Goal: Communication & Community: Share content

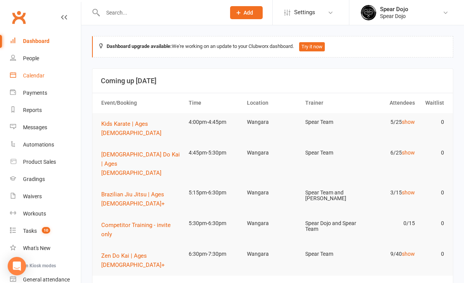
click at [34, 73] on div "Calendar" at bounding box center [33, 75] width 21 height 6
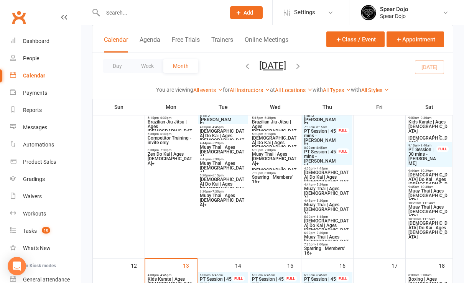
scroll to position [153, 0]
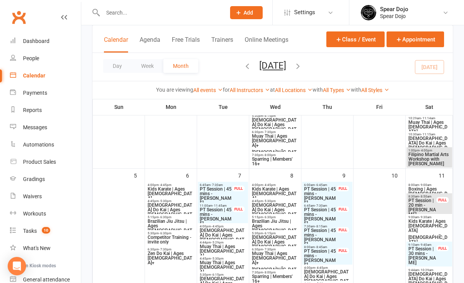
click at [169, 190] on span "Kids Karate | Ages [DEMOGRAPHIC_DATA]" at bounding box center [170, 194] width 47 height 14
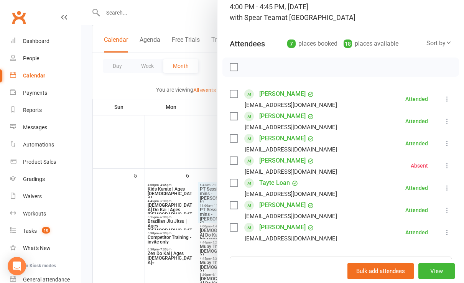
scroll to position [102, 0]
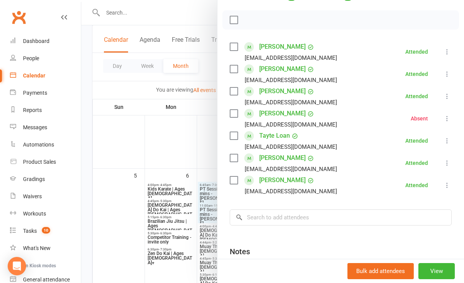
click at [230, 46] on label at bounding box center [234, 47] width 8 height 8
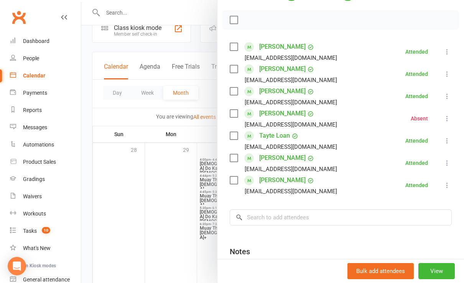
scroll to position [0, 0]
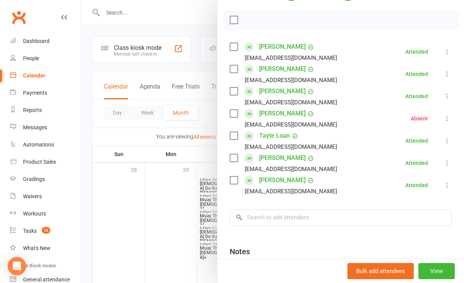
click at [111, 15] on div at bounding box center [272, 141] width 383 height 283
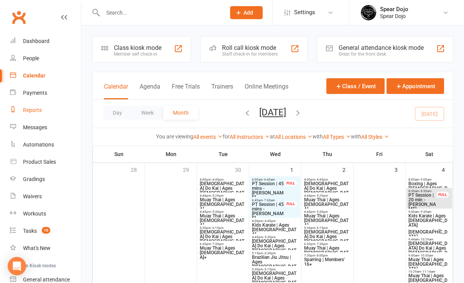
click at [30, 108] on div "Reports" at bounding box center [32, 110] width 19 height 6
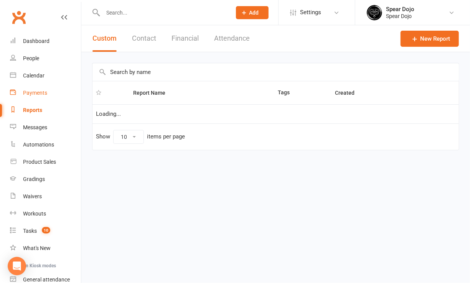
select select "50"
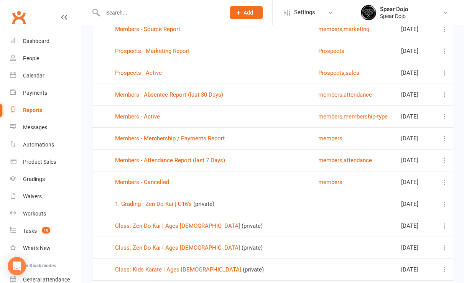
scroll to position [153, 0]
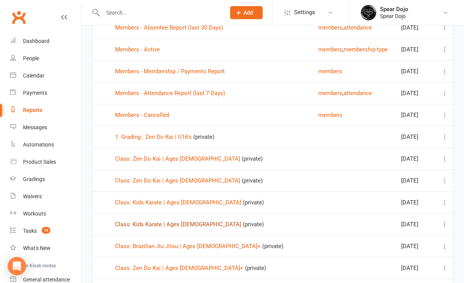
click at [170, 221] on link "Class: Kids Karate | Ages [DEMOGRAPHIC_DATA]" at bounding box center [178, 224] width 126 height 7
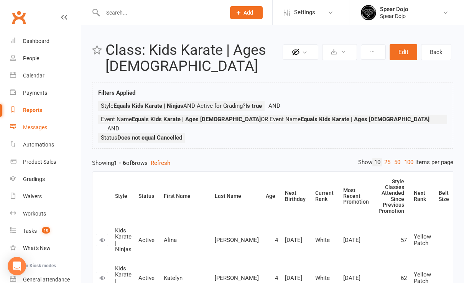
click at [34, 126] on div "Messages" at bounding box center [35, 127] width 24 height 6
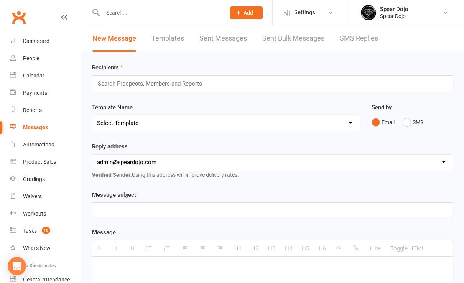
click at [117, 83] on input "text" at bounding box center [153, 84] width 112 height 10
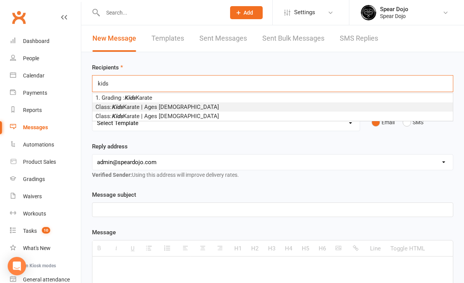
type input "kids"
click at [155, 105] on span "Class: Kids Karate | Ages [DEMOGRAPHIC_DATA]" at bounding box center [156, 106] width 123 height 7
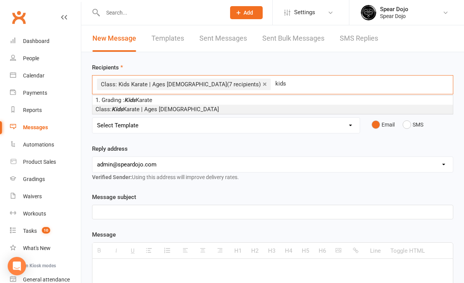
type input "kids"
click at [195, 108] on li "Class: Kids Karate | Ages [DEMOGRAPHIC_DATA]" at bounding box center [272, 109] width 360 height 9
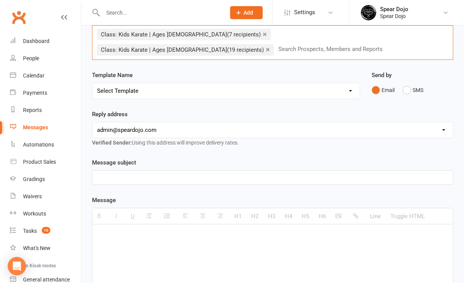
scroll to position [51, 0]
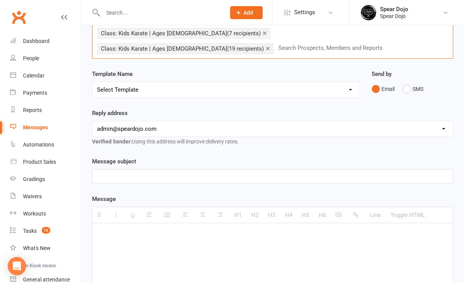
click at [114, 172] on p at bounding box center [272, 176] width 351 height 9
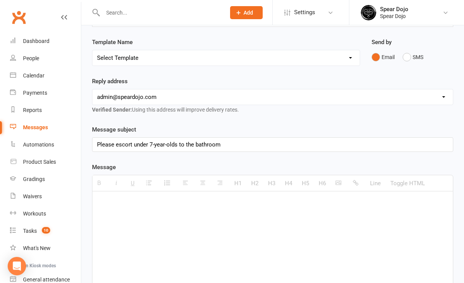
scroll to position [102, 0]
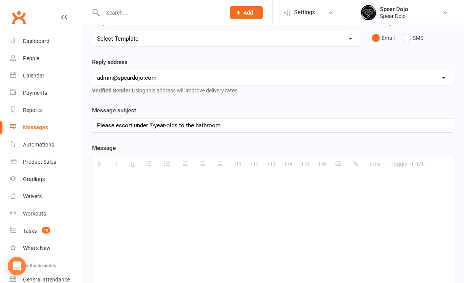
click at [105, 179] on p at bounding box center [272, 183] width 351 height 9
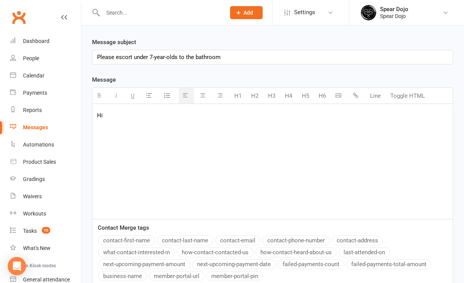
scroll to position [240, 0]
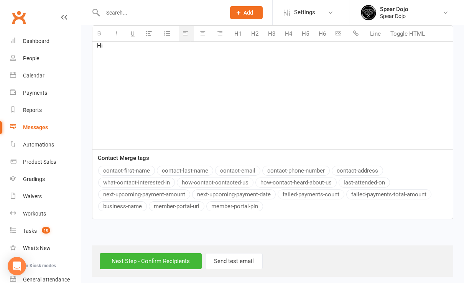
click at [188, 166] on button "contact-last-name" at bounding box center [185, 171] width 56 height 10
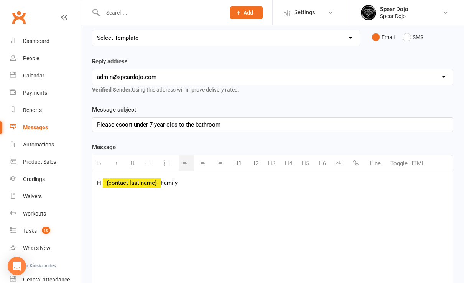
scroll to position [138, 0]
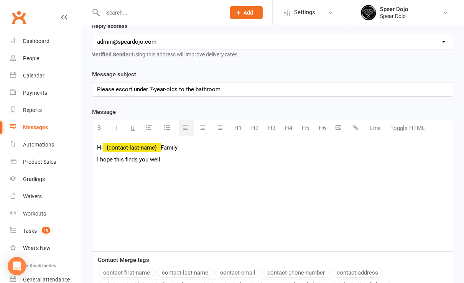
click at [149, 156] on p "I hope this finds you well." at bounding box center [272, 159] width 351 height 9
click at [176, 155] on p "I hope this finds you all well." at bounding box center [272, 159] width 351 height 9
click at [328, 158] on p "I hope this finds you all well. I am just sending a group message out to our ki…" at bounding box center [272, 159] width 351 height 9
click at [343, 156] on p "I hope this finds you all well. I am just sending a group message out to our ki…" at bounding box center [272, 159] width 351 height 9
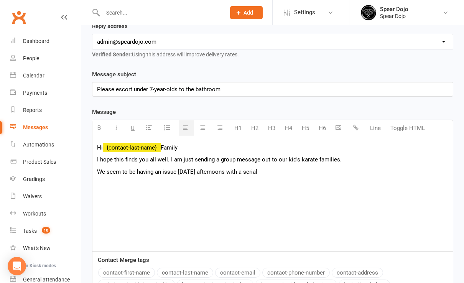
drag, startPoint x: 96, startPoint y: 157, endPoint x: 286, endPoint y: 166, distance: 190.0
click at [274, 166] on div "Hi {contact-last-name} Family I hope this finds you all well. I am just sending…" at bounding box center [272, 193] width 360 height 115
click at [292, 167] on p "We seem to be having an issue [DATE] afternoons with a serial" at bounding box center [272, 171] width 351 height 9
drag, startPoint x: 299, startPoint y: 168, endPoint x: 94, endPoint y: 158, distance: 205.7
click at [94, 158] on div "Hi {contact-last-name} Family I hope this finds you all well. I am just sending…" at bounding box center [272, 193] width 360 height 115
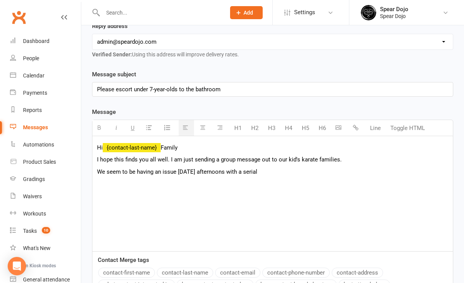
click at [124, 207] on div "Hi {contact-last-name} Family I hope this finds you all well. I am just sending…" at bounding box center [272, 193] width 360 height 115
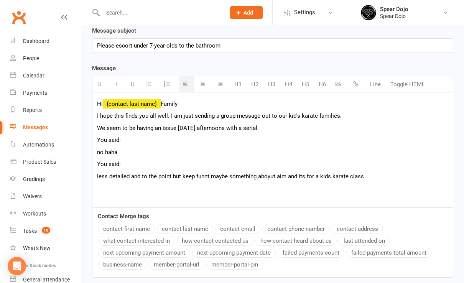
scroll to position [189, 0]
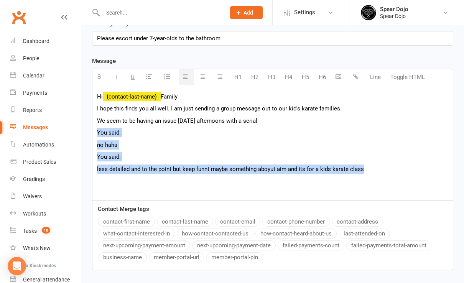
drag, startPoint x: 371, startPoint y: 167, endPoint x: 93, endPoint y: 128, distance: 280.2
click at [93, 128] on div "Hi {contact-last-name} Family I hope this finds you all well. I am just sending…" at bounding box center [272, 142] width 360 height 115
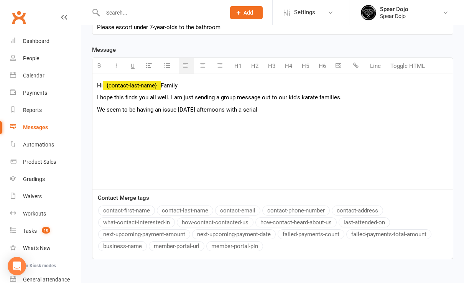
scroll to position [204, 0]
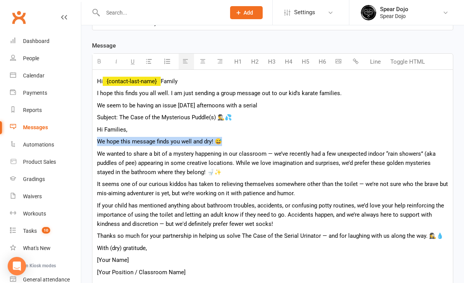
drag, startPoint x: 236, startPoint y: 138, endPoint x: 94, endPoint y: 141, distance: 142.6
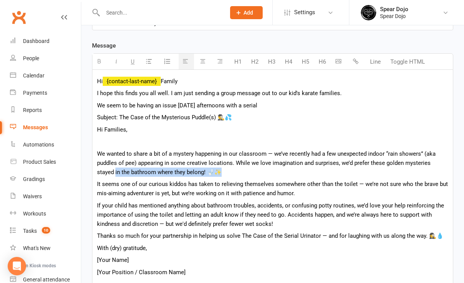
drag, startPoint x: 204, startPoint y: 167, endPoint x: 92, endPoint y: 172, distance: 112.0
click at [433, 160] on p "We wanted to share a bit of a mystery happening in our classroom — we’ve recent…" at bounding box center [272, 163] width 351 height 28
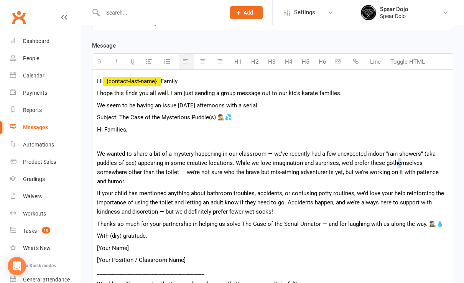
drag, startPoint x: 396, startPoint y: 159, endPoint x: 402, endPoint y: 158, distance: 6.2
click at [402, 159] on span "themselves somewhere other than the toilet — we’re not sure who the brave but m…" at bounding box center [268, 171] width 342 height 25
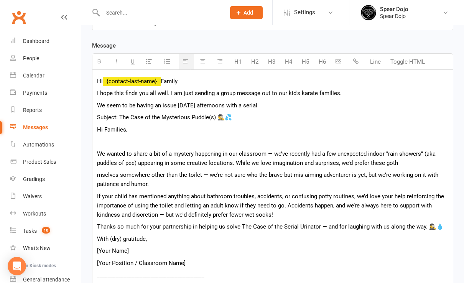
click at [401, 158] on p "We wanted to share a bit of a mystery happening in our classroom — we’ve recent…" at bounding box center [272, 158] width 351 height 18
drag, startPoint x: 151, startPoint y: 123, endPoint x: 135, endPoint y: 125, distance: 15.9
click at [122, 125] on p "Hi Families," at bounding box center [272, 129] width 351 height 9
click at [196, 137] on p at bounding box center [272, 141] width 351 height 9
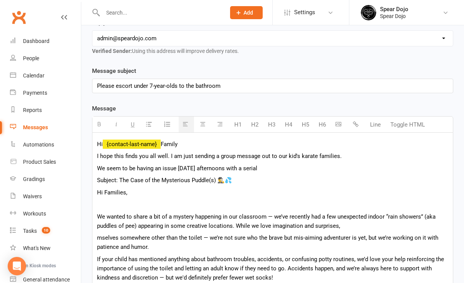
scroll to position [153, 0]
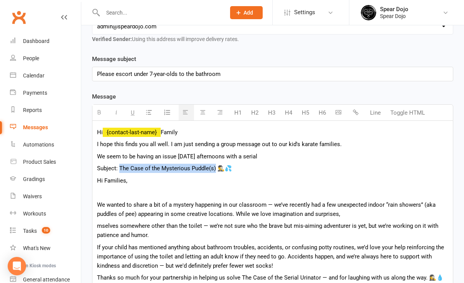
drag, startPoint x: 214, startPoint y: 166, endPoint x: 118, endPoint y: 164, distance: 95.8
click at [118, 164] on p "Subject: The Case of the Mysterious Puddle(s) 🕵️‍♂️💦" at bounding box center [272, 168] width 351 height 9
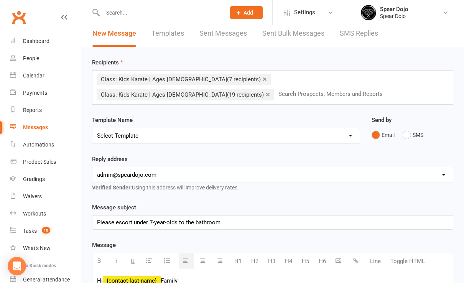
scroll to position [0, 0]
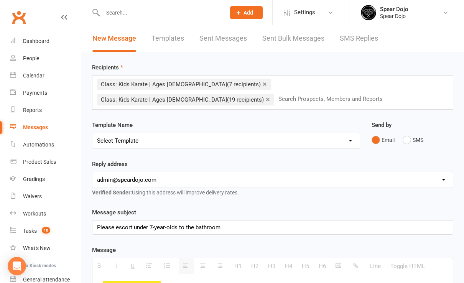
click at [95, 222] on div "Please escort under 7-year-olds to the bathroom" at bounding box center [272, 227] width 360 height 14
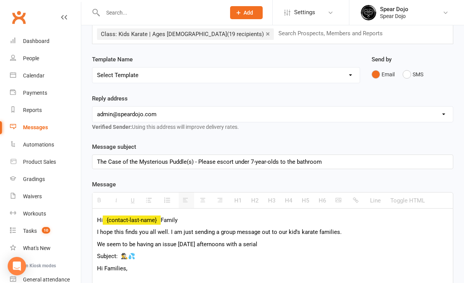
scroll to position [102, 0]
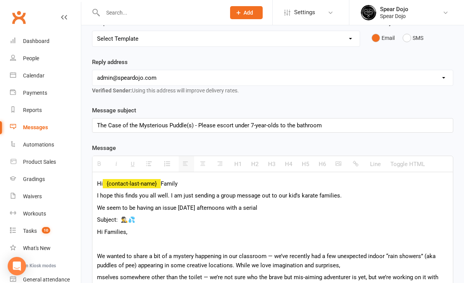
click at [333, 123] on p "The Case of the Mysterious Puddle(s) - Please escort under 7-year-olds to the b…" at bounding box center [272, 125] width 351 height 9
click at [307, 228] on p "Hi Families," at bounding box center [272, 231] width 351 height 9
drag, startPoint x: 145, startPoint y: 227, endPoint x: 96, endPoint y: 216, distance: 50.6
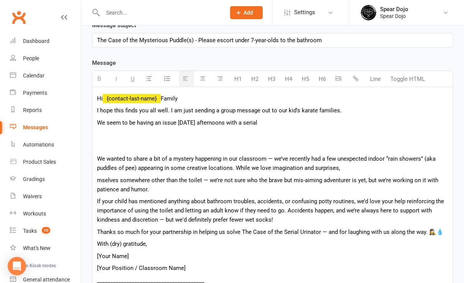
scroll to position [204, 0]
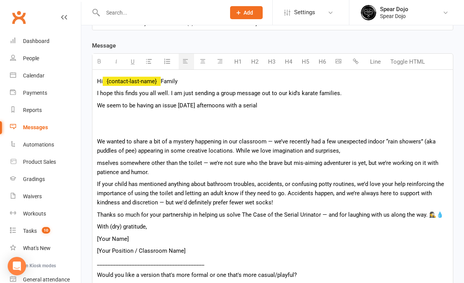
click at [136, 125] on p at bounding box center [272, 129] width 351 height 9
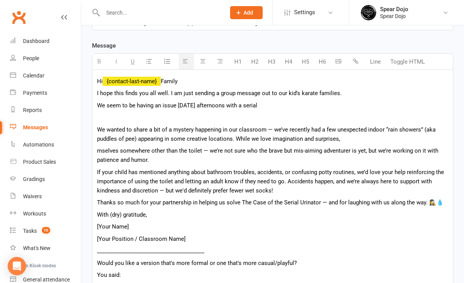
click at [125, 113] on p at bounding box center [272, 117] width 351 height 9
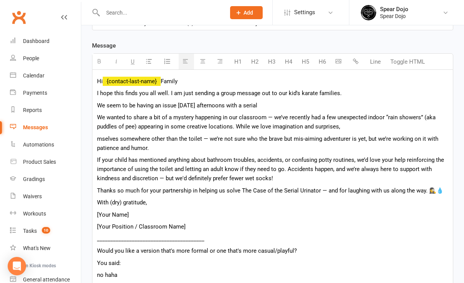
click at [266, 114] on span "We wanted to share a bit of a mystery happening in our classroom — we’ve recent…" at bounding box center [266, 122] width 338 height 16
click at [194, 114] on span "We wanted to share a bit of a mystery happening in our bathrooms — we’ve recent…" at bounding box center [266, 122] width 339 height 16
click at [295, 114] on span "We wanted to share a bit of a mystery currently happening in our bathrooms — we…" at bounding box center [272, 122] width 350 height 16
drag, startPoint x: 261, startPoint y: 114, endPoint x: 266, endPoint y: 113, distance: 4.7
click at [262, 114] on span "We wanted to share a bit of a mystery currently happening in our bathrooms. we’…" at bounding box center [270, 122] width 347 height 16
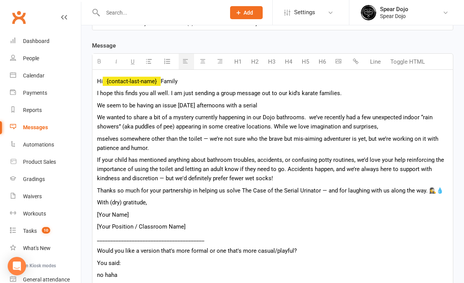
click at [289, 101] on p "We seem to be having an issue [DATE] afternoons with a serial" at bounding box center [272, 105] width 351 height 9
drag, startPoint x: 282, startPoint y: 101, endPoint x: 99, endPoint y: 102, distance: 183.2
click at [99, 102] on p "We seem to be having an issue [DATE] afternoons with a serial" at bounding box center [272, 105] width 351 height 9
click at [385, 122] on p "We wanted to share a bit of a mystery currently happening in our Dojo bathrooms…" at bounding box center [272, 122] width 351 height 18
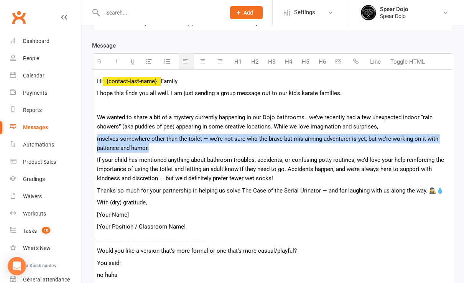
drag, startPoint x: 167, startPoint y: 141, endPoint x: 95, endPoint y: 135, distance: 72.7
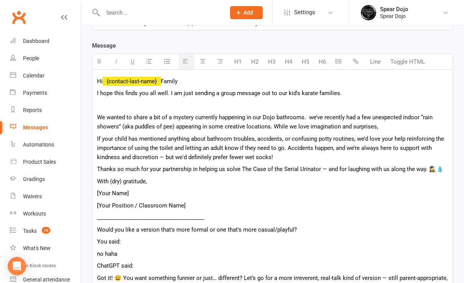
click at [129, 101] on p at bounding box center [272, 105] width 351 height 9
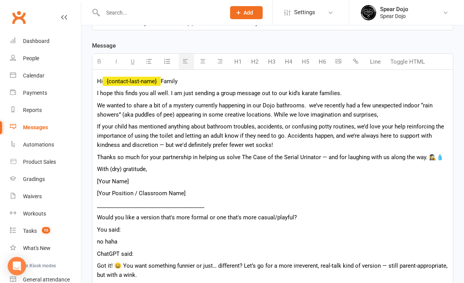
click at [307, 102] on span "We wanted to share a bit of a mystery currently happening in our Dojo bathrooms…" at bounding box center [264, 110] width 335 height 16
click at [320, 102] on span "We wanted to share a bit of a mystery currently happening in our Dojo bathrooms…" at bounding box center [264, 110] width 334 height 16
click at [380, 111] on p "We wanted to share a bit of a mystery currently happening in our Dojo bathrooms…" at bounding box center [272, 110] width 351 height 18
drag, startPoint x: 411, startPoint y: 110, endPoint x: 344, endPoint y: 204, distance: 115.4
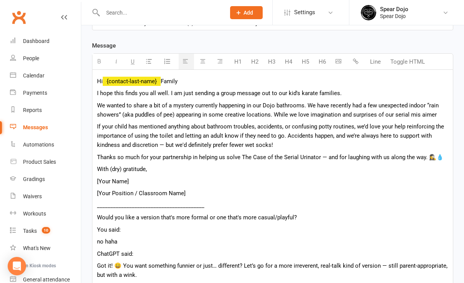
click at [440, 109] on p "We wanted to share a bit of a mystery currently happening in our Dojo bathrooms…" at bounding box center [272, 110] width 351 height 18
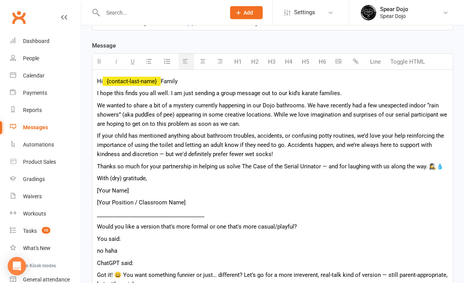
click at [355, 133] on span "If your child has mentioned anything about bathroom troubles, accidents, or con…" at bounding box center [270, 144] width 347 height 25
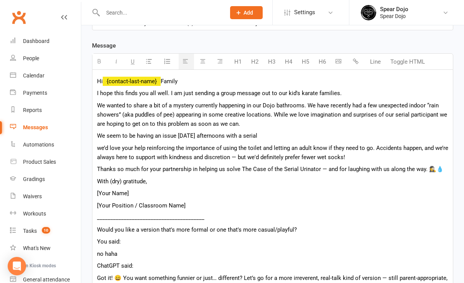
click at [104, 132] on span "We seem to be having an issue [DATE] afternoons with a serial" at bounding box center [177, 135] width 160 height 7
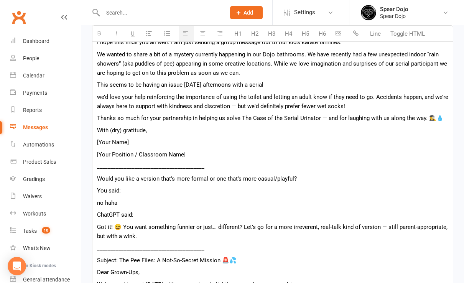
click at [189, 81] on span "This seems to be having an issue [DATE] afternoons with a serial" at bounding box center [180, 84] width 166 height 7
click at [281, 80] on p "This seems to be occurring on a [DATE] afternoons with a serial" at bounding box center [272, 84] width 351 height 9
click at [274, 82] on span "This seems to be occurring on a [DATE] afternoon either before or during the" at bounding box center [195, 84] width 197 height 7
click at [328, 80] on p "This seems to be occurring on a [DATE] afternoon either before , after or durin…" at bounding box center [272, 84] width 351 height 9
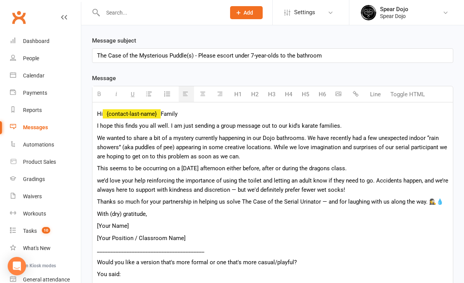
scroll to position [102, 0]
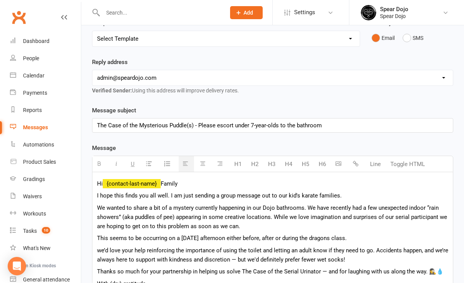
click at [344, 191] on p "I hope this finds you all well. I am just sending a group message out to our ki…" at bounding box center [272, 195] width 351 height 9
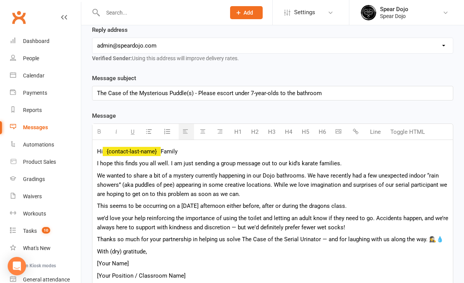
scroll to position [153, 0]
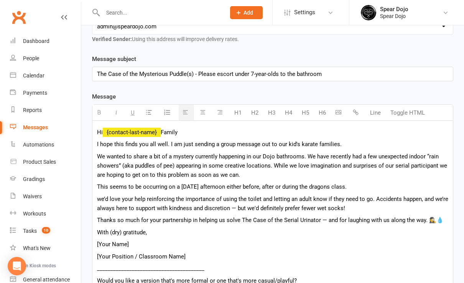
click at [308, 163] on span "We wanted to share a bit of a mystery currently happening in our Dojo bathrooms…" at bounding box center [272, 165] width 350 height 25
click at [252, 172] on p "We wanted to share a bit of a mystery currently happening in our Dojo bathrooms…" at bounding box center [272, 166] width 351 height 28
click at [367, 182] on p "This seems to be occurring on a [DATE] afternoon either before, after or during…" at bounding box center [272, 186] width 351 height 9
click at [302, 170] on span "We wanted to share a bit of a mystery currently happening in our Dojo bathrooms…" at bounding box center [272, 165] width 351 height 25
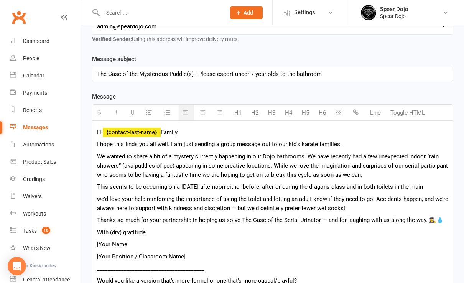
click at [436, 182] on p "This seems to be occurring on a [DATE] afternoon either before, after or during…" at bounding box center [272, 186] width 351 height 9
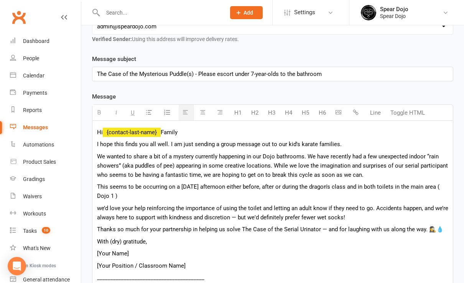
click at [342, 140] on p "I hope this finds you all well. I am just sending a group message out to our ki…" at bounding box center [272, 144] width 351 height 9
click at [270, 171] on span "We wanted to share a bit of a mystery currently happening in our Dojo bathrooms…" at bounding box center [272, 165] width 351 height 25
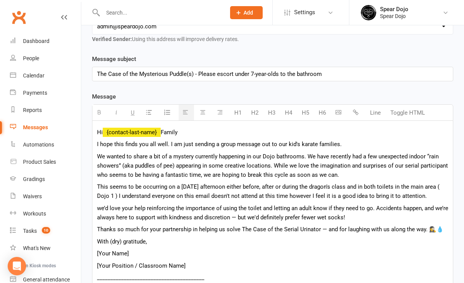
click at [108, 205] on span "we’d love your help reinforcing the importance of using the toilet and letting …" at bounding box center [272, 213] width 351 height 16
click at [366, 214] on p "We would love your help reinforcing the importance of using the toilet and lett…" at bounding box center [272, 213] width 351 height 18
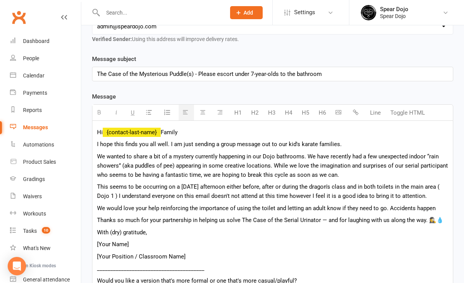
click at [386, 205] on span "We would love your help reinforcing the importance of using the toilet and lett…" at bounding box center [266, 208] width 338 height 7
click at [230, 192] on span "This seems to be occurring on a [DATE] afternoon either before, after or during…" at bounding box center [268, 191] width 342 height 16
click at [229, 192] on span "This seems to be occurring on a [DATE] afternoon either before, after or during…" at bounding box center [268, 191] width 342 height 16
drag, startPoint x: 423, startPoint y: 192, endPoint x: 453, endPoint y: 186, distance: 31.3
click at [425, 191] on p "This seems to be occurring on a [DATE] afternoon either before, after or during…" at bounding box center [272, 191] width 351 height 18
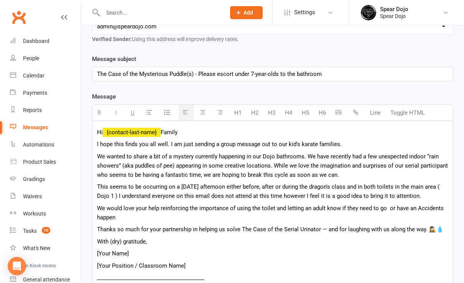
click at [419, 206] on span "We would love your help reinforcing the importance of using the toilet and lett…" at bounding box center [270, 213] width 346 height 16
click at [122, 212] on p "We would love your help reinforcing the importance of using the toilet and lett…" at bounding box center [272, 213] width 351 height 18
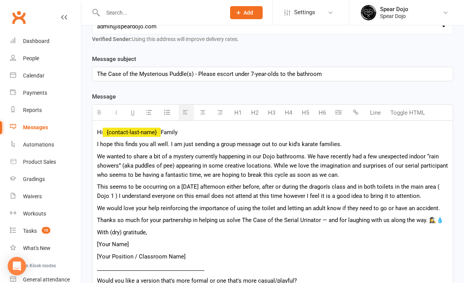
click at [192, 217] on p "Thanks so much for your partnership in helping us solve The Case of the Serial …" at bounding box center [272, 219] width 351 height 9
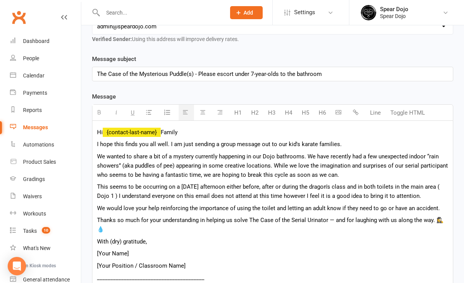
click at [204, 217] on p "Thanks so much for your understanding in helping us solve The Case of the Seria…" at bounding box center [272, 224] width 351 height 18
click at [258, 216] on p "Thanks so much for your understanding in helping us solve The Case of the Seria…" at bounding box center [272, 224] width 351 height 18
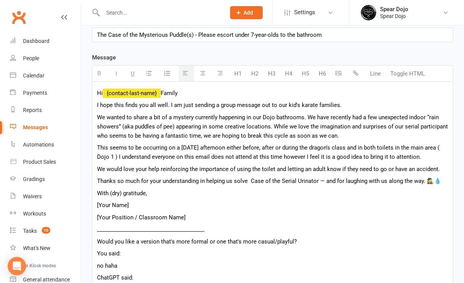
scroll to position [204, 0]
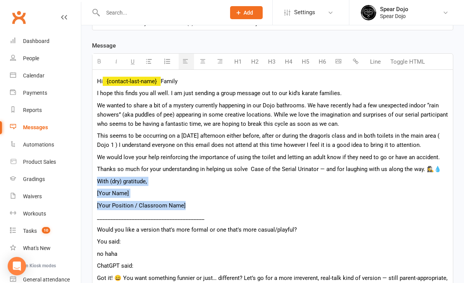
drag, startPoint x: 192, startPoint y: 204, endPoint x: 95, endPoint y: 178, distance: 100.4
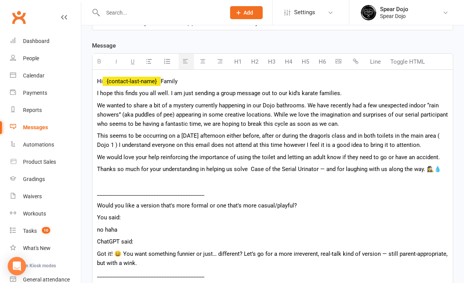
click at [443, 165] on p "Thanks so much for your understanding in helping us solve Case of the Serial Ur…" at bounding box center [272, 168] width 351 height 9
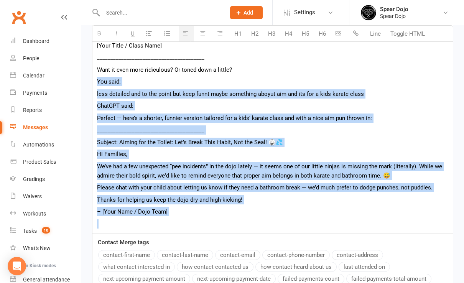
scroll to position [613, 0]
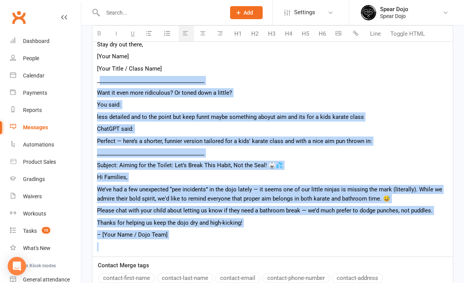
drag, startPoint x: 180, startPoint y: 140, endPoint x: 99, endPoint y: 77, distance: 103.0
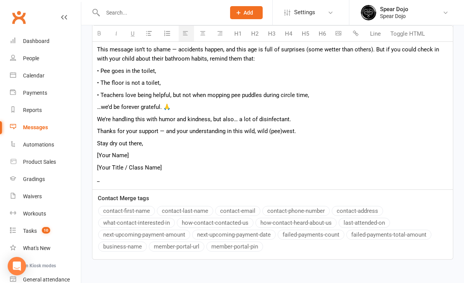
scroll to position [509, 0]
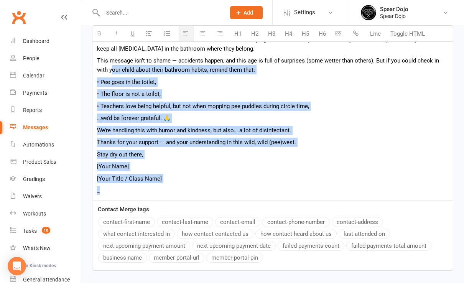
drag, startPoint x: 129, startPoint y: 187, endPoint x: 99, endPoint y: 65, distance: 126.1
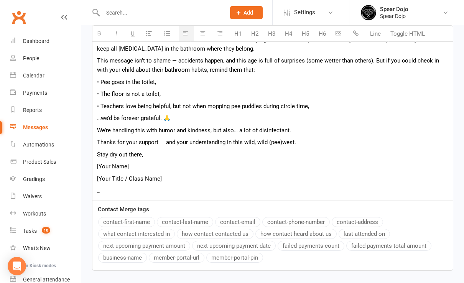
scroll to position [440, 0]
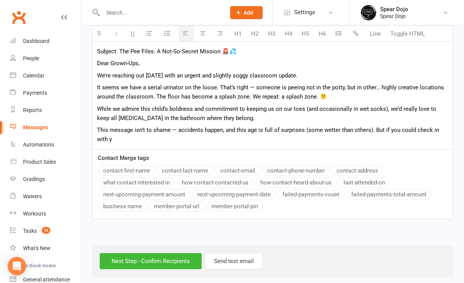
click at [116, 140] on p "This message isn’t to shame — accidents happen, and this age is full of surpris…" at bounding box center [272, 134] width 351 height 18
click at [123, 138] on p "This message isn’t to shame — accidents happen, and this age is full of surpris…" at bounding box center [272, 134] width 351 height 18
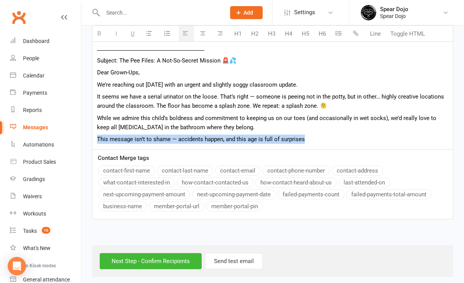
drag, startPoint x: 312, startPoint y: 130, endPoint x: 112, endPoint y: 137, distance: 200.2
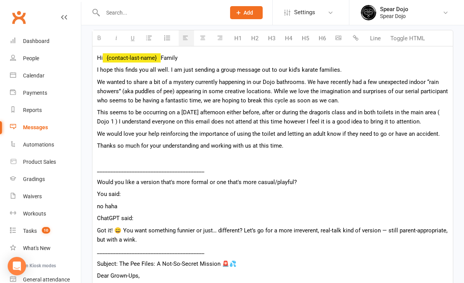
scroll to position [226, 0]
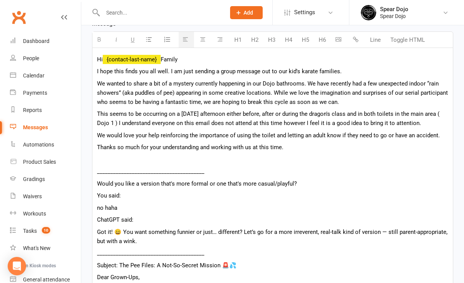
click at [96, 131] on div "Hi {contact-last-name} Family I hope this finds you all well. I am just sending…" at bounding box center [272, 201] width 360 height 306
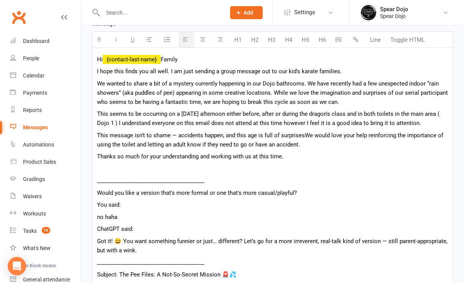
click at [315, 152] on p "Thanks so much for your understanding and working with us at this time." at bounding box center [272, 156] width 351 height 9
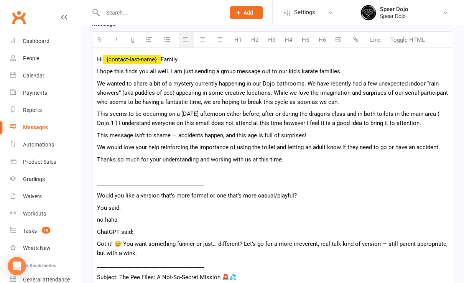
click at [223, 132] on span "This message isn’t to shame — accidents happen, and this age is full of surpris…" at bounding box center [201, 135] width 209 height 7
click at [184, 132] on span "This message isn’t to shame and this age is full of surprises!" at bounding box center [175, 135] width 157 height 7
click at [266, 135] on p "This message isn’t to shame this age is full of surprises!" at bounding box center [272, 135] width 351 height 9
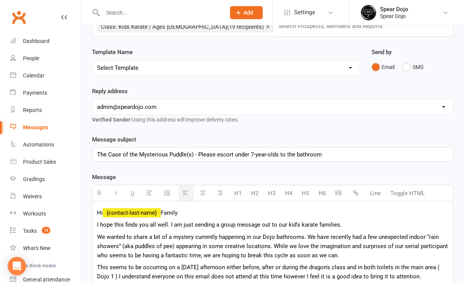
scroll to position [175, 0]
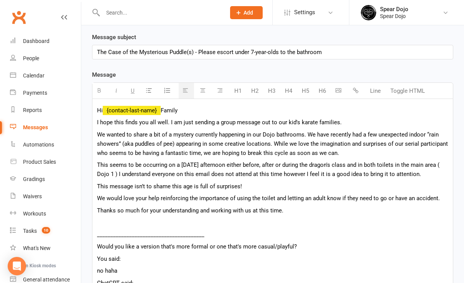
click at [169, 183] on span "This message isn’t to shame this age is full of surprises!" at bounding box center [169, 186] width 145 height 7
click at [261, 177] on div "Hi {contact-last-name} Family I hope this finds you all well. I am just sending…" at bounding box center [272, 258] width 360 height 318
click at [293, 206] on p "Thanks so much for your understanding and working with us at this time." at bounding box center [272, 210] width 351 height 9
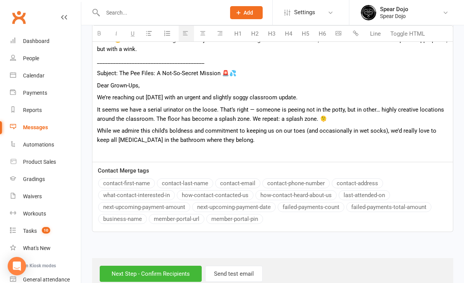
scroll to position [443, 0]
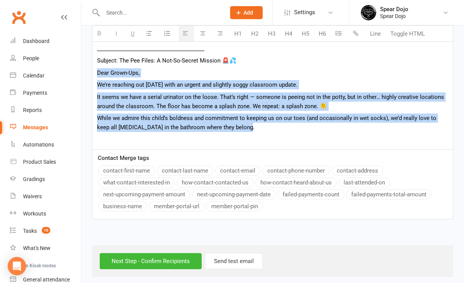
drag, startPoint x: 230, startPoint y: 125, endPoint x: 91, endPoint y: 72, distance: 148.8
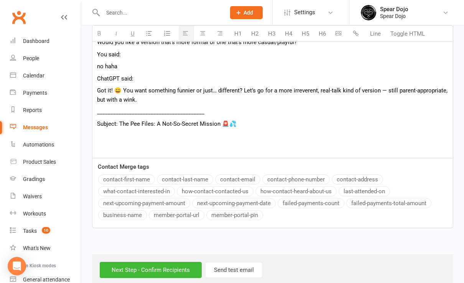
scroll to position [286, 0]
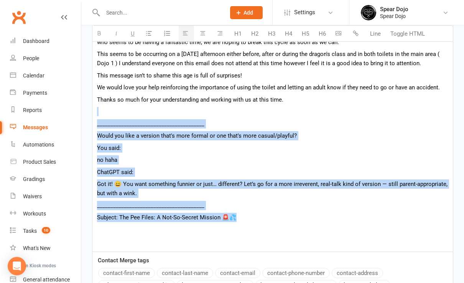
drag, startPoint x: 244, startPoint y: 213, endPoint x: 95, endPoint y: 110, distance: 181.4
click at [95, 110] on div "Hi {contact-last-name} Family I hope this finds you all well. I am just sending…" at bounding box center [272, 119] width 360 height 263
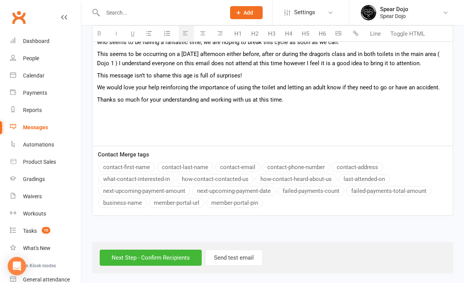
scroll to position [282, 0]
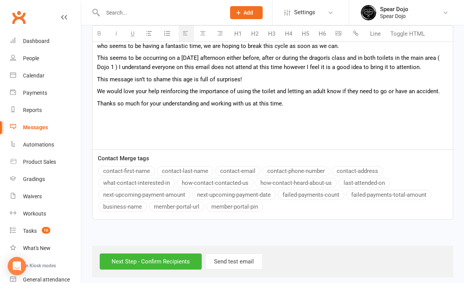
click at [291, 100] on p "Thanks so much for your understanding and working with us at this time." at bounding box center [272, 103] width 351 height 9
click at [124, 111] on p at bounding box center [272, 115] width 351 height 9
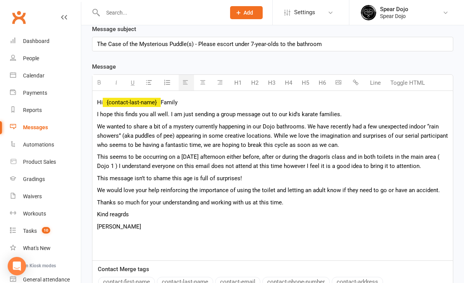
scroll to position [235, 0]
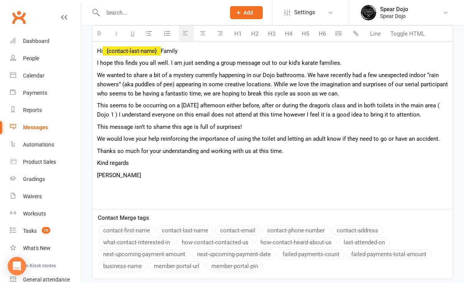
click at [292, 147] on p "Thanks so much for your understanding and working with us at this time." at bounding box center [272, 150] width 351 height 9
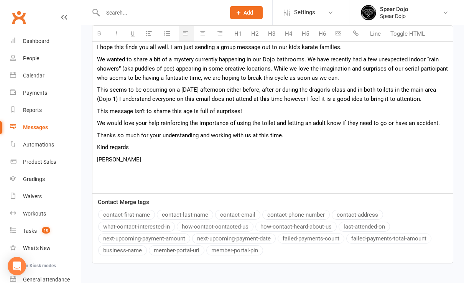
scroll to position [294, 0]
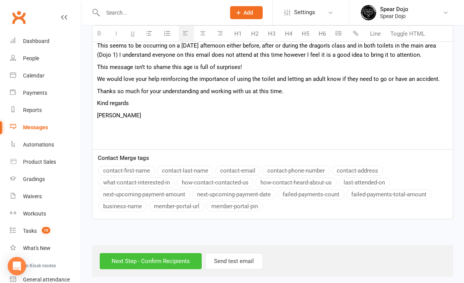
click at [162, 255] on input "Next Step - Confirm Recipients" at bounding box center [151, 261] width 102 height 16
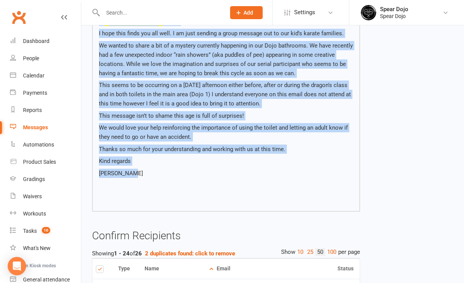
scroll to position [102, 0]
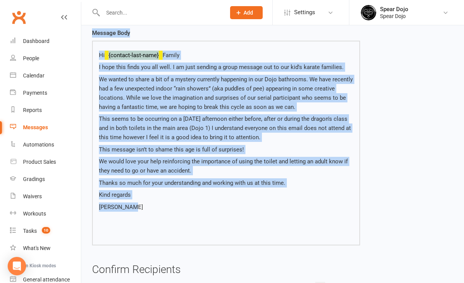
drag, startPoint x: 149, startPoint y: 112, endPoint x: 93, endPoint y: 45, distance: 87.4
drag, startPoint x: 93, startPoint y: 45, endPoint x: 131, endPoint y: 110, distance: 74.9
copy confirm-bulk-message "Loremip Dolo Si {ametcon-adip-elit} Seddoe T inci utla etdol mag ali enim. A mi…"
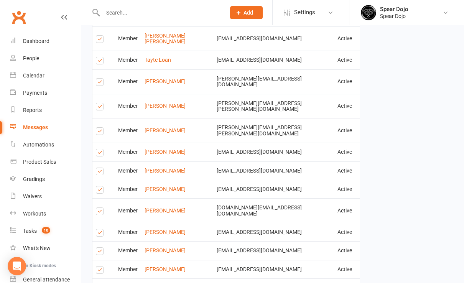
scroll to position [683, 0]
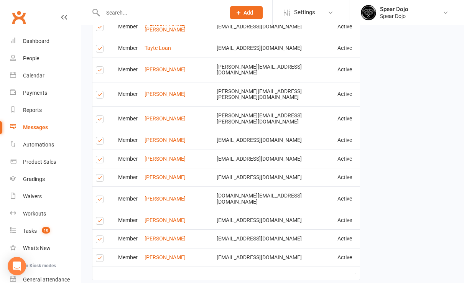
click at [101, 259] on label at bounding box center [101, 259] width 10 height 0
click at [101, 255] on input "checkbox" at bounding box center [98, 255] width 5 height 0
click at [98, 179] on label at bounding box center [101, 179] width 10 height 0
click at [98, 174] on input "checkbox" at bounding box center [98, 174] width 5 height 0
click at [99, 200] on label at bounding box center [101, 200] width 10 height 0
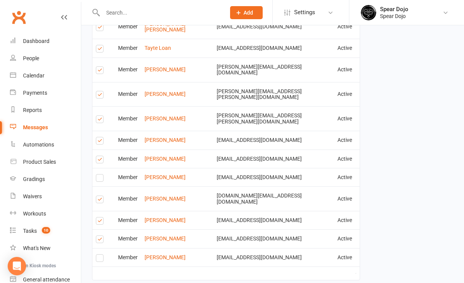
click at [99, 196] on input "checkbox" at bounding box center [98, 196] width 5 height 0
click at [99, 259] on label at bounding box center [101, 259] width 10 height 0
click at [99, 255] on input "checkbox" at bounding box center [98, 255] width 5 height 0
click at [99, 200] on label at bounding box center [101, 200] width 10 height 0
click at [99, 196] on input "checkbox" at bounding box center [98, 196] width 5 height 0
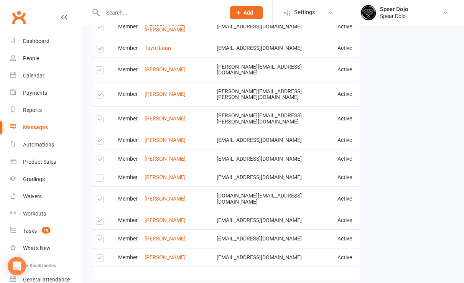
drag, startPoint x: 99, startPoint y: 136, endPoint x: 137, endPoint y: 133, distance: 38.4
click at [99, 179] on label at bounding box center [101, 179] width 10 height 0
click at [99, 174] on input "checkbox" at bounding box center [98, 174] width 5 height 0
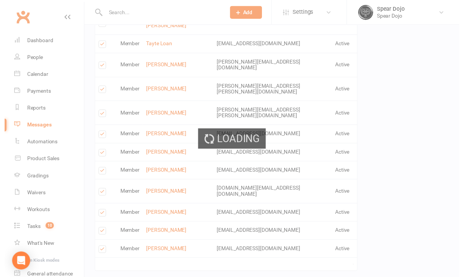
scroll to position [679, 0]
